Goal: Find specific page/section: Find specific page/section

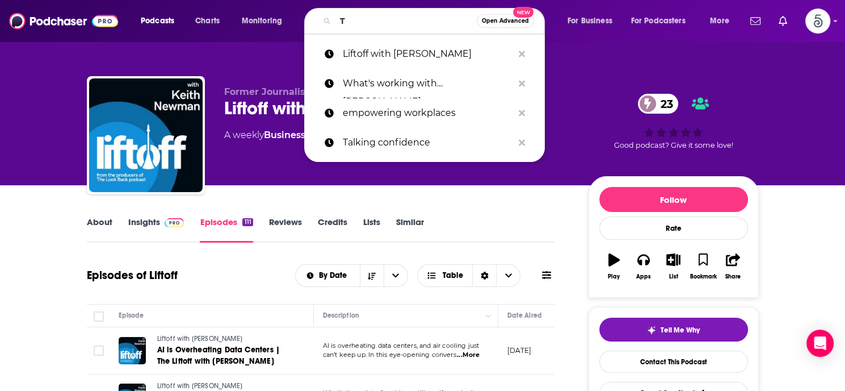
scroll to position [0, 250]
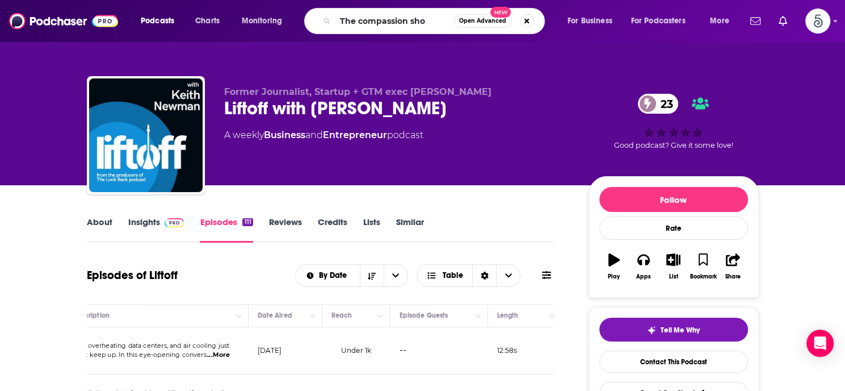
type input "The compassion show"
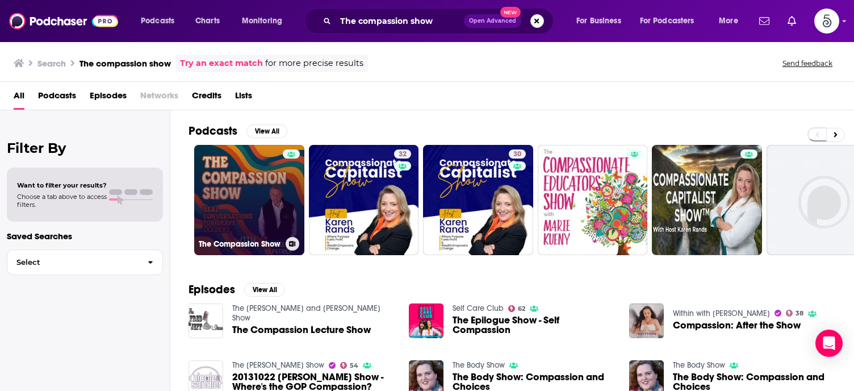
click at [237, 199] on link "The Compassion Show" at bounding box center [249, 200] width 110 height 110
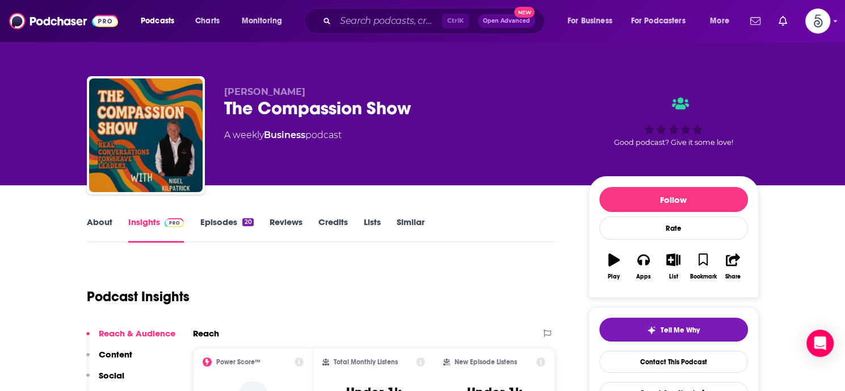
click at [221, 224] on link "Episodes 20" at bounding box center [226, 229] width 53 height 26
